Goal: Navigation & Orientation: Find specific page/section

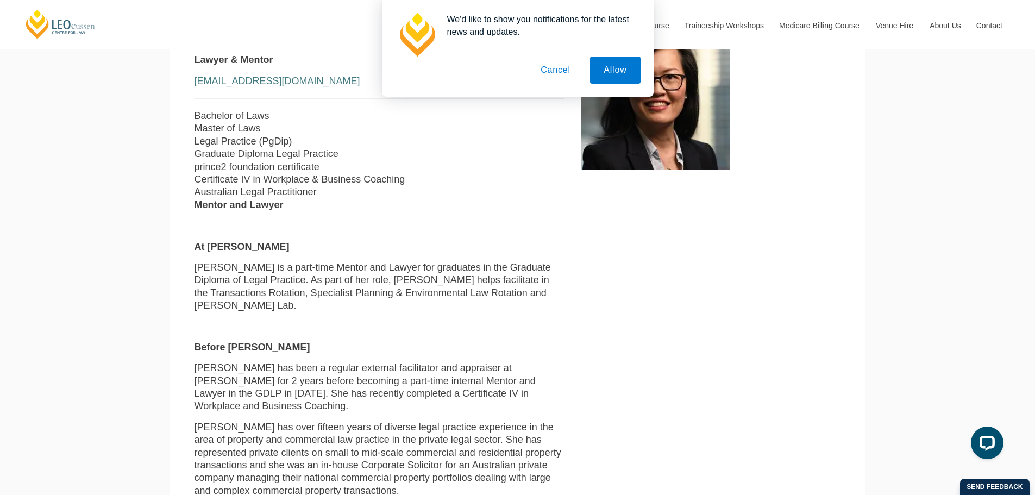
click at [562, 60] on button "Cancel" at bounding box center [555, 69] width 57 height 27
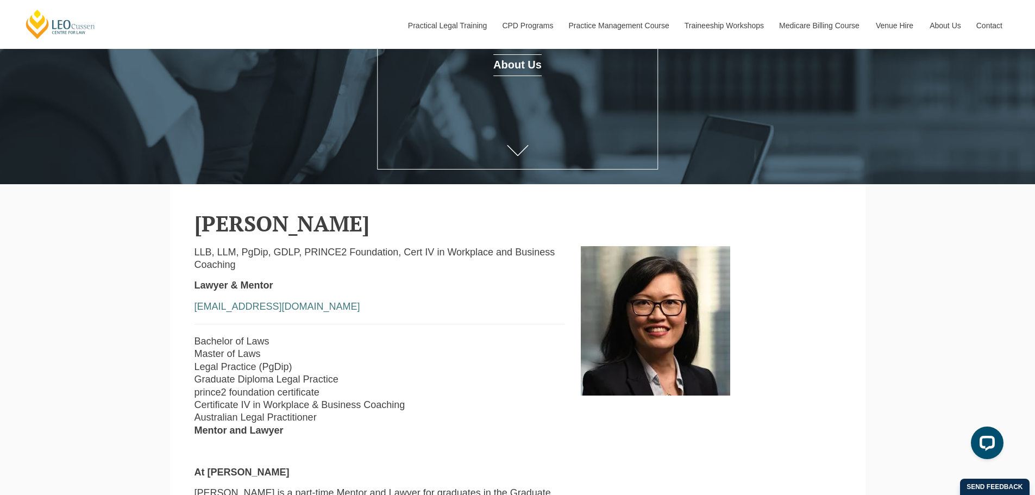
scroll to position [305, 0]
